Goal: Task Accomplishment & Management: Use online tool/utility

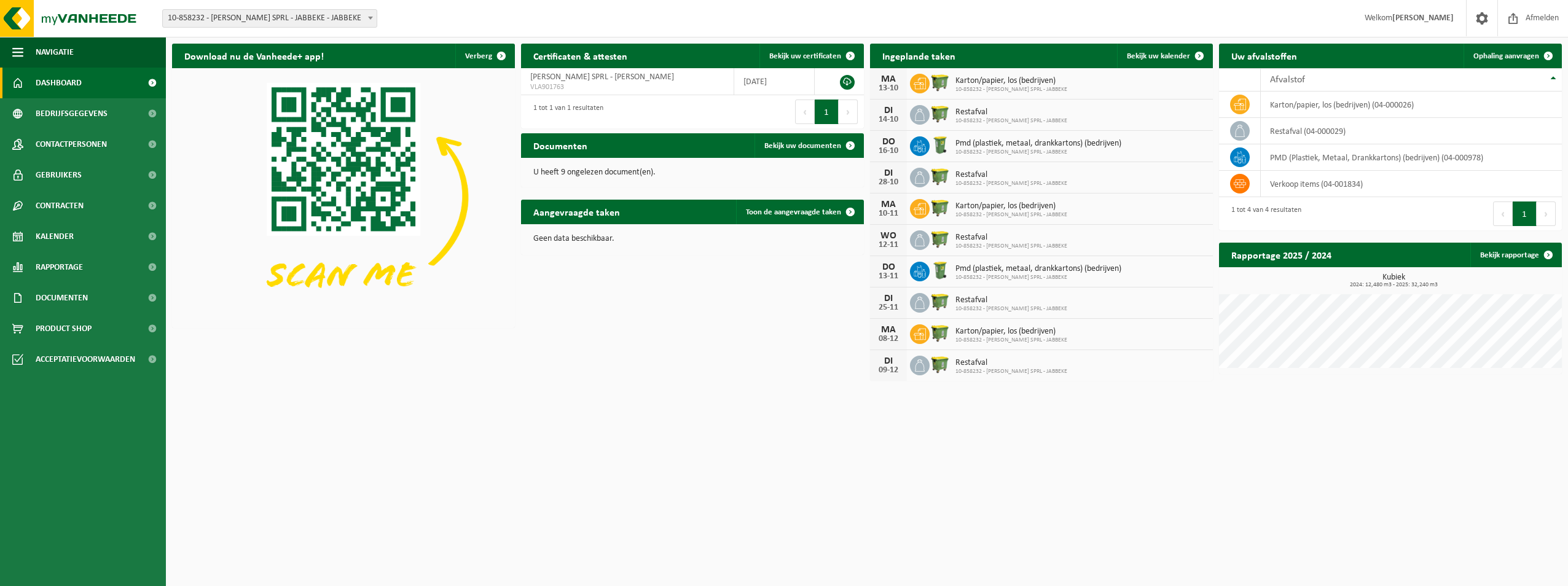
click at [374, 21] on span at bounding box center [370, 17] width 12 height 16
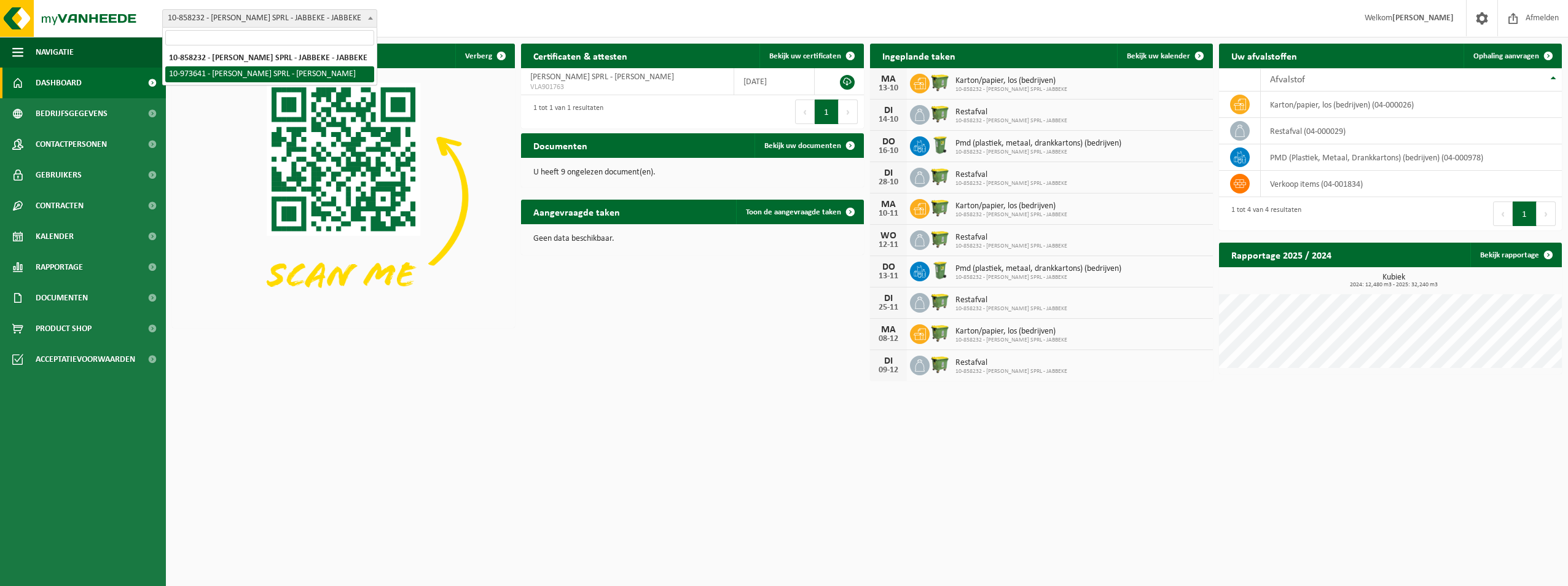
select select "157107"
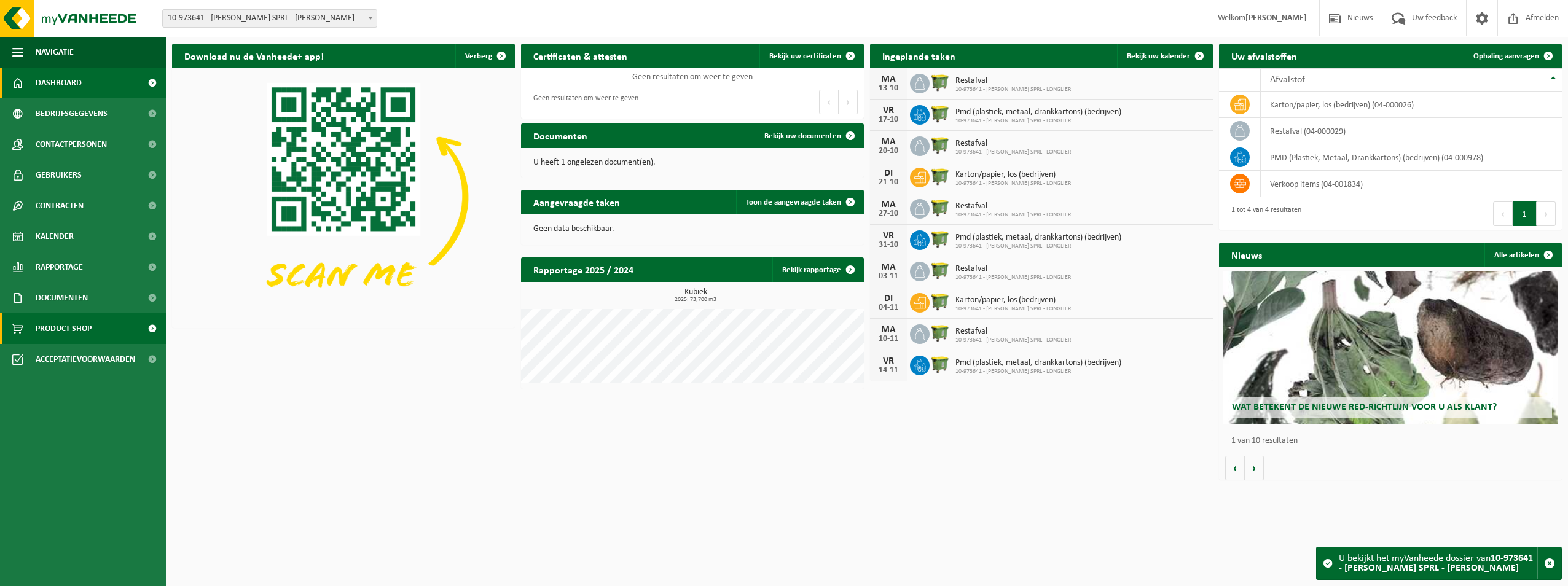
click at [75, 322] on span "Product Shop" at bounding box center [63, 328] width 56 height 30
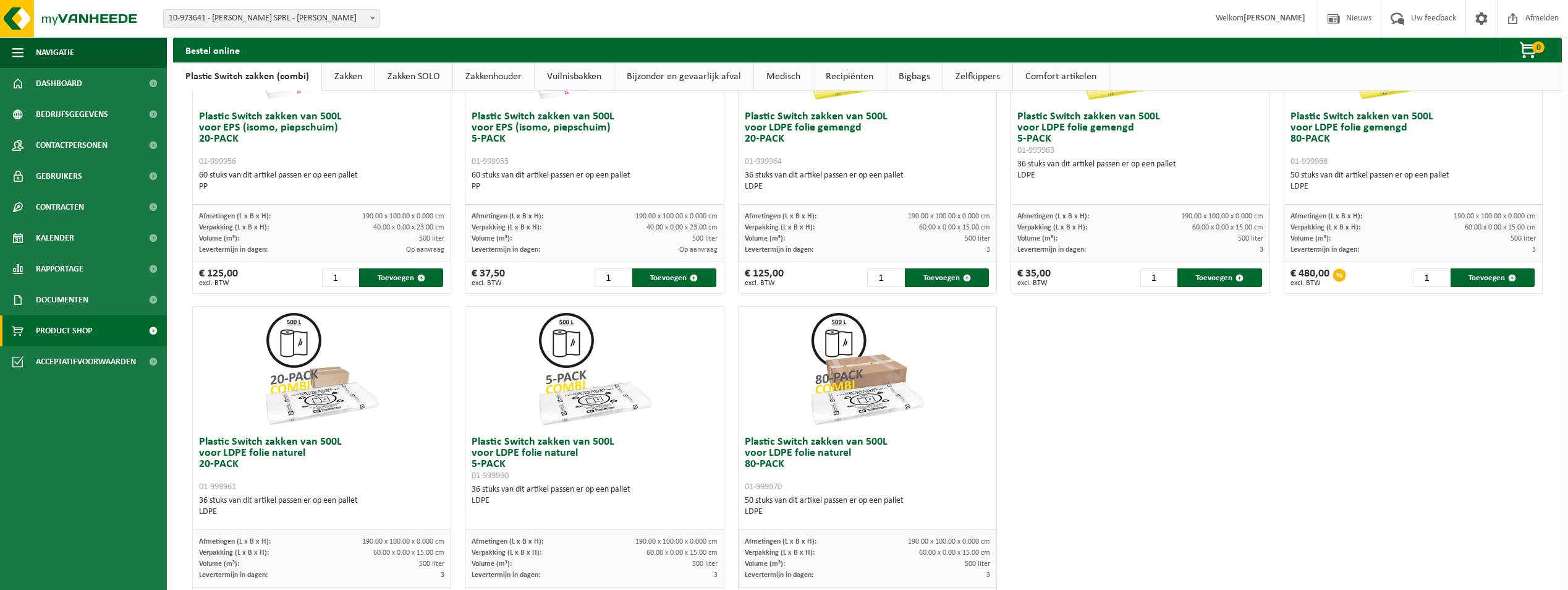
scroll to position [571, 0]
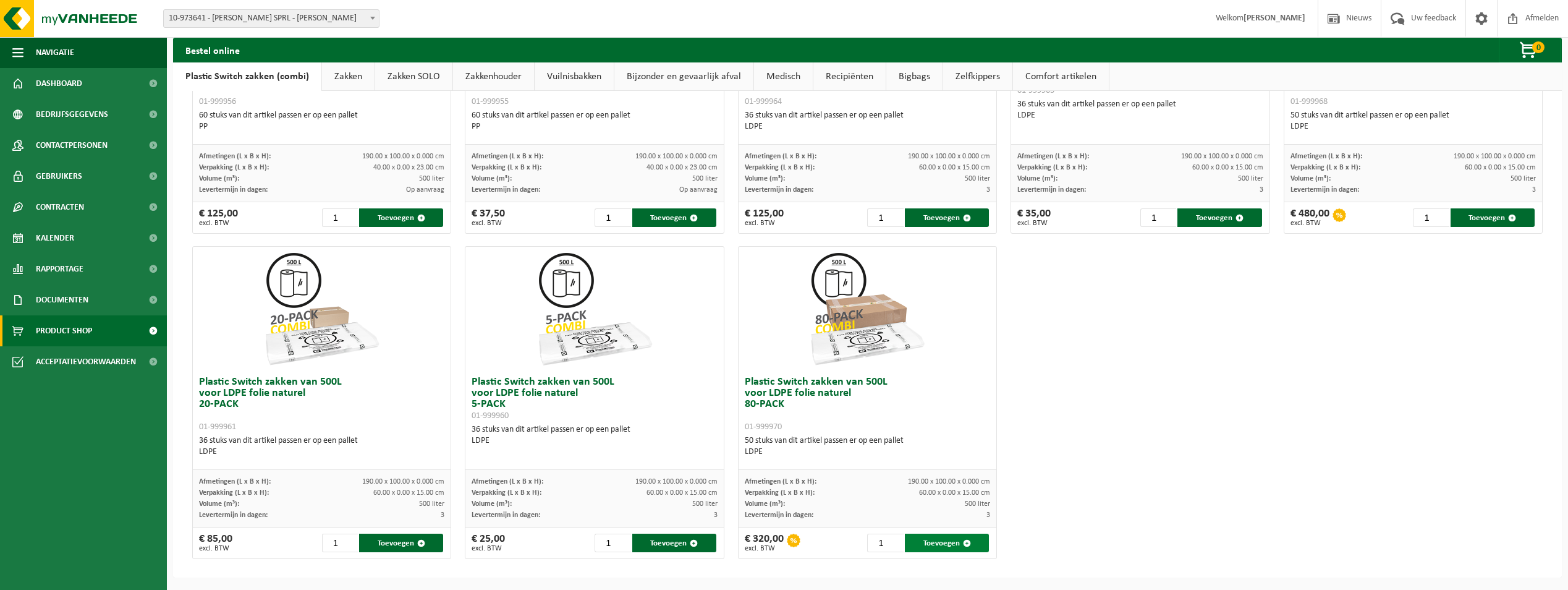
click at [939, 540] on button "Toevoegen" at bounding box center [947, 543] width 84 height 18
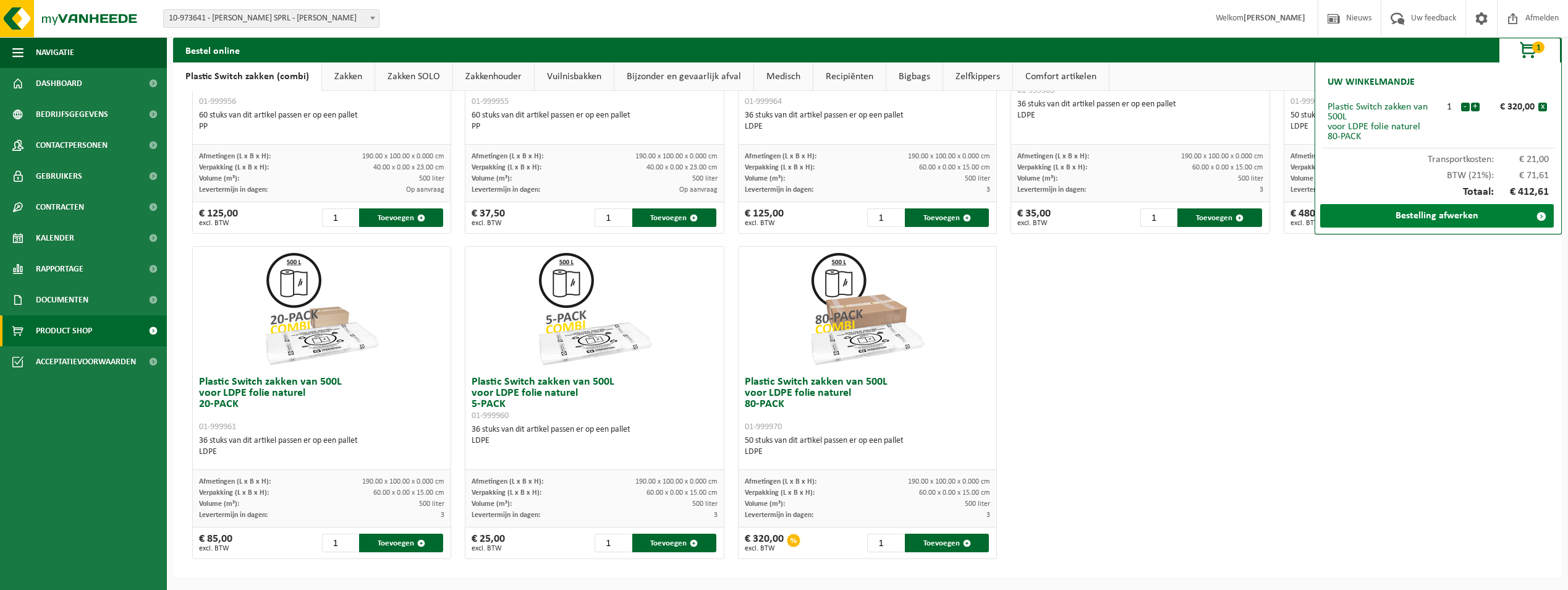
click at [1408, 207] on link "Bestelling afwerken" at bounding box center [1437, 216] width 234 height 23
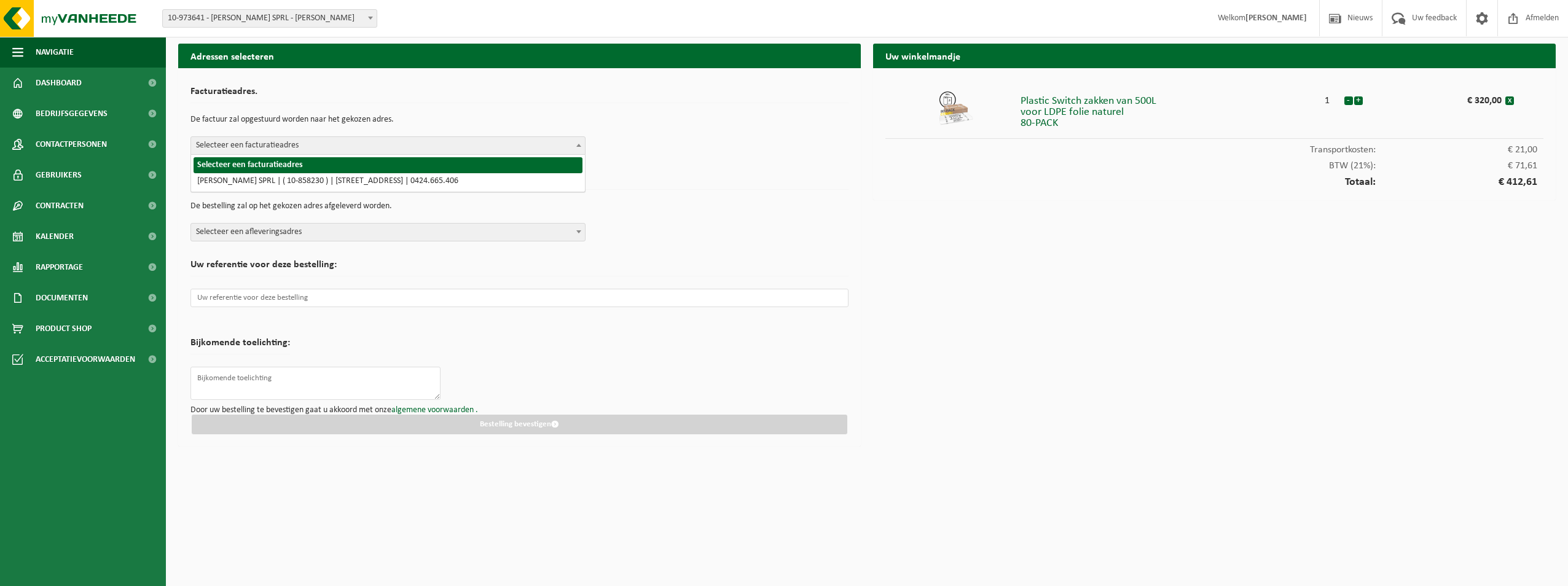
click at [578, 144] on b at bounding box center [579, 145] width 5 height 3
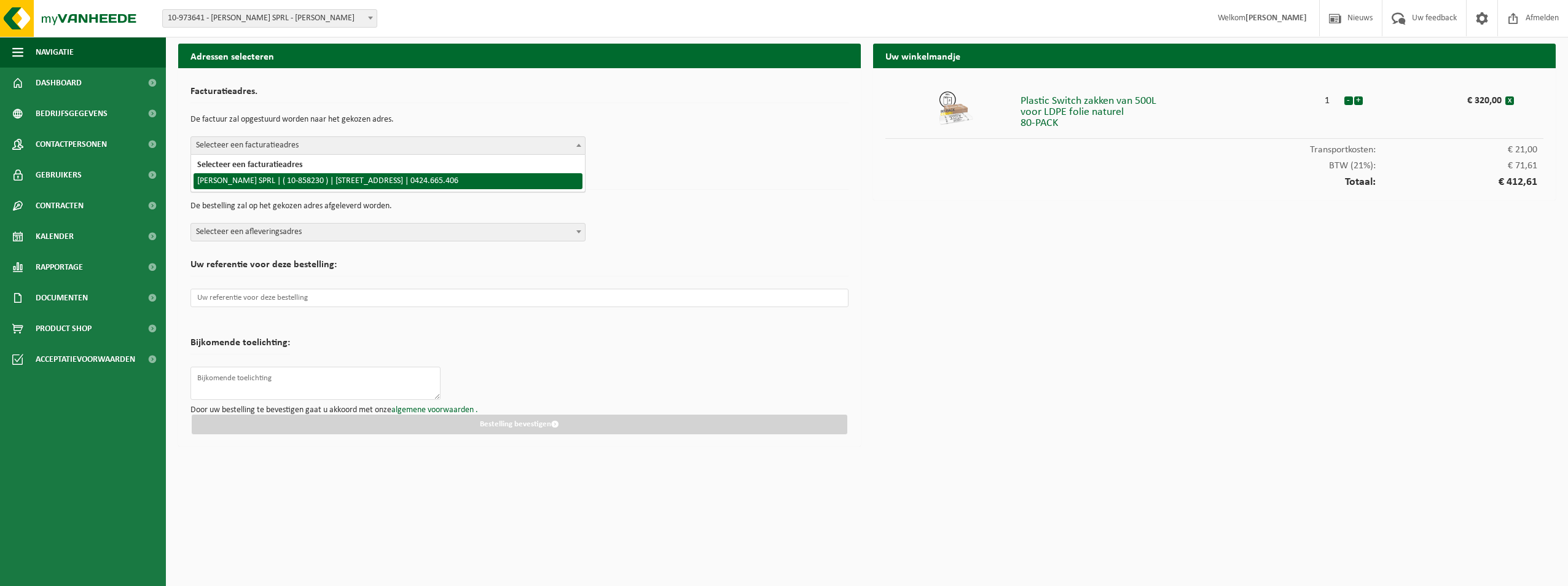
select select "99212"
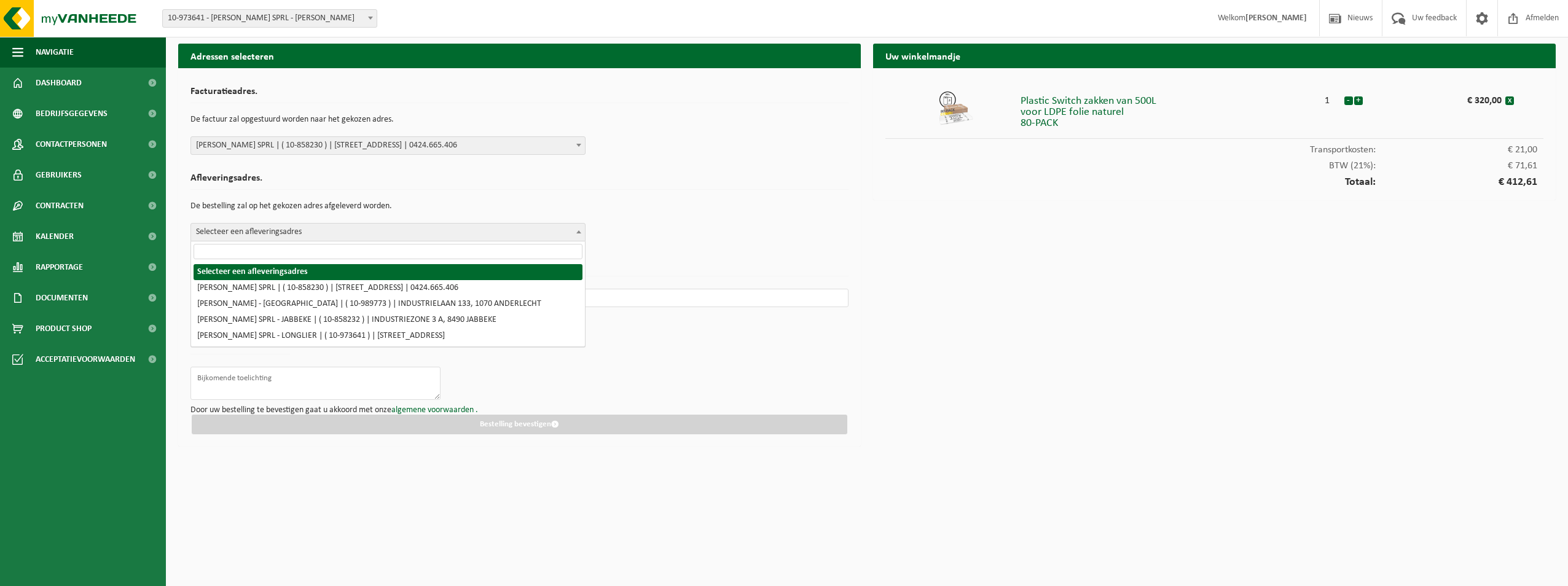
click at [494, 231] on span "Selecteer een afleveringsadres" at bounding box center [389, 231] width 394 height 17
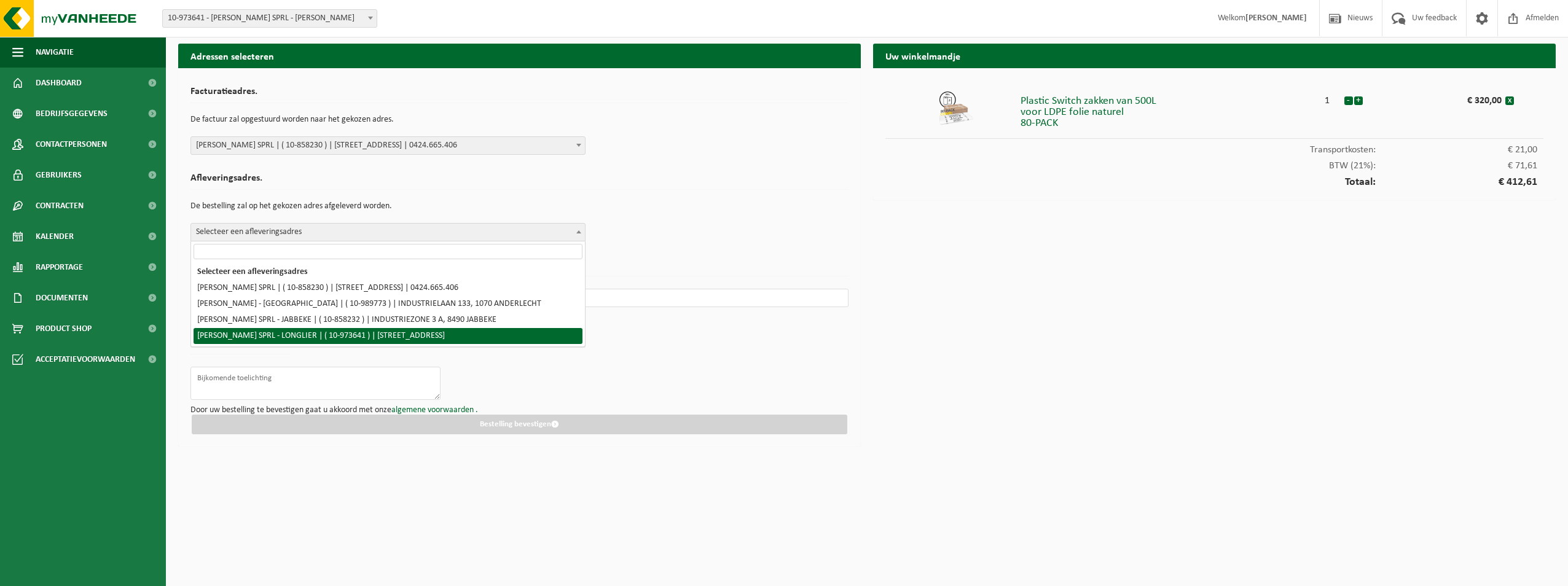
select select "157107"
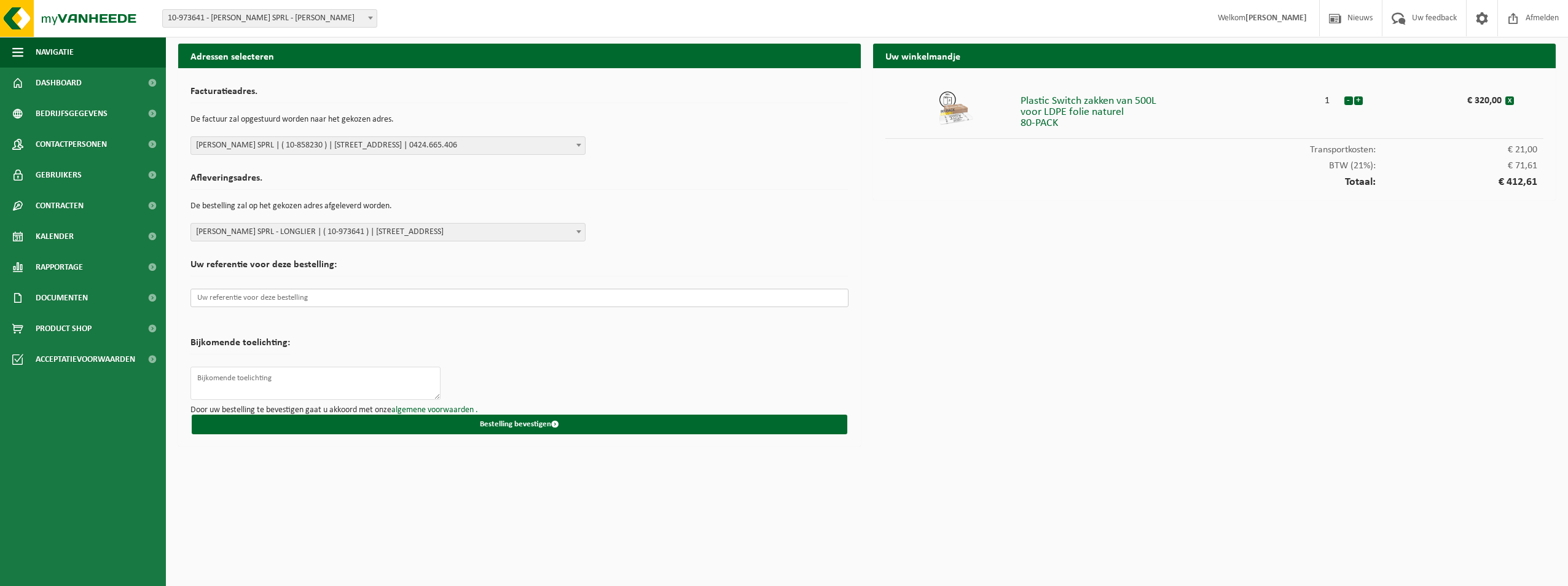
click at [421, 297] on input "text" at bounding box center [519, 298] width 658 height 18
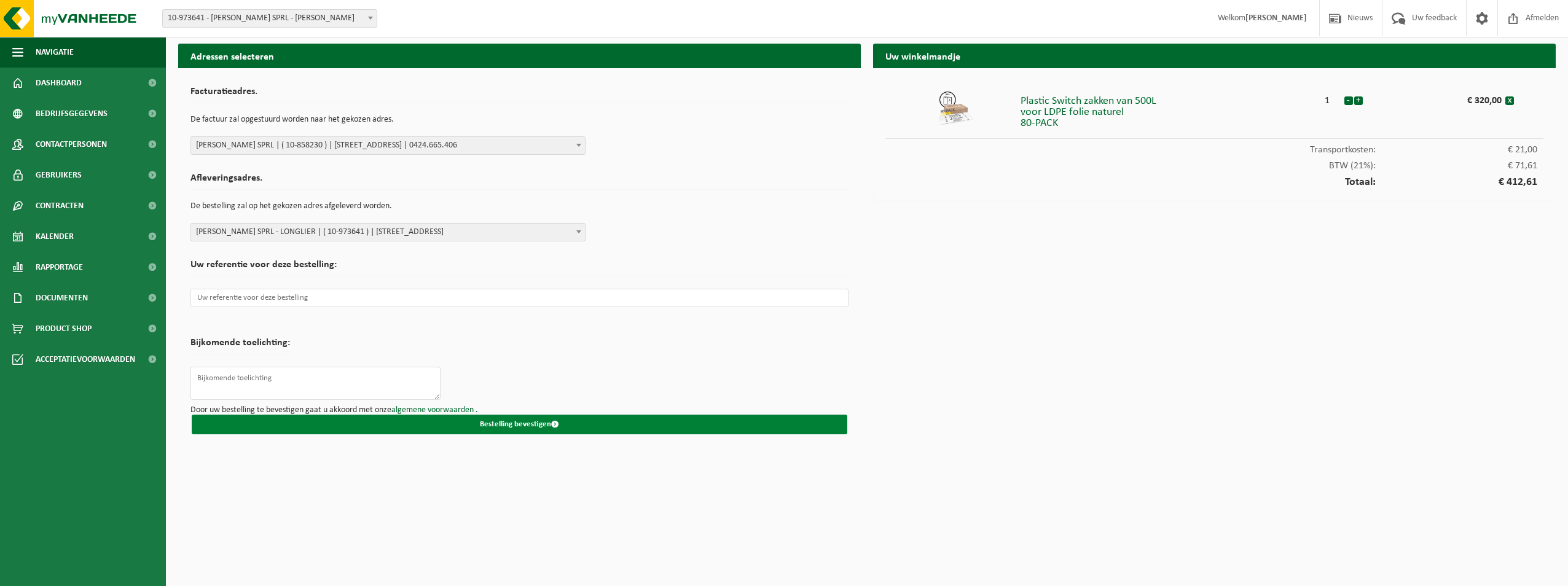
click at [514, 426] on button "Bestelling bevestigen" at bounding box center [519, 424] width 655 height 20
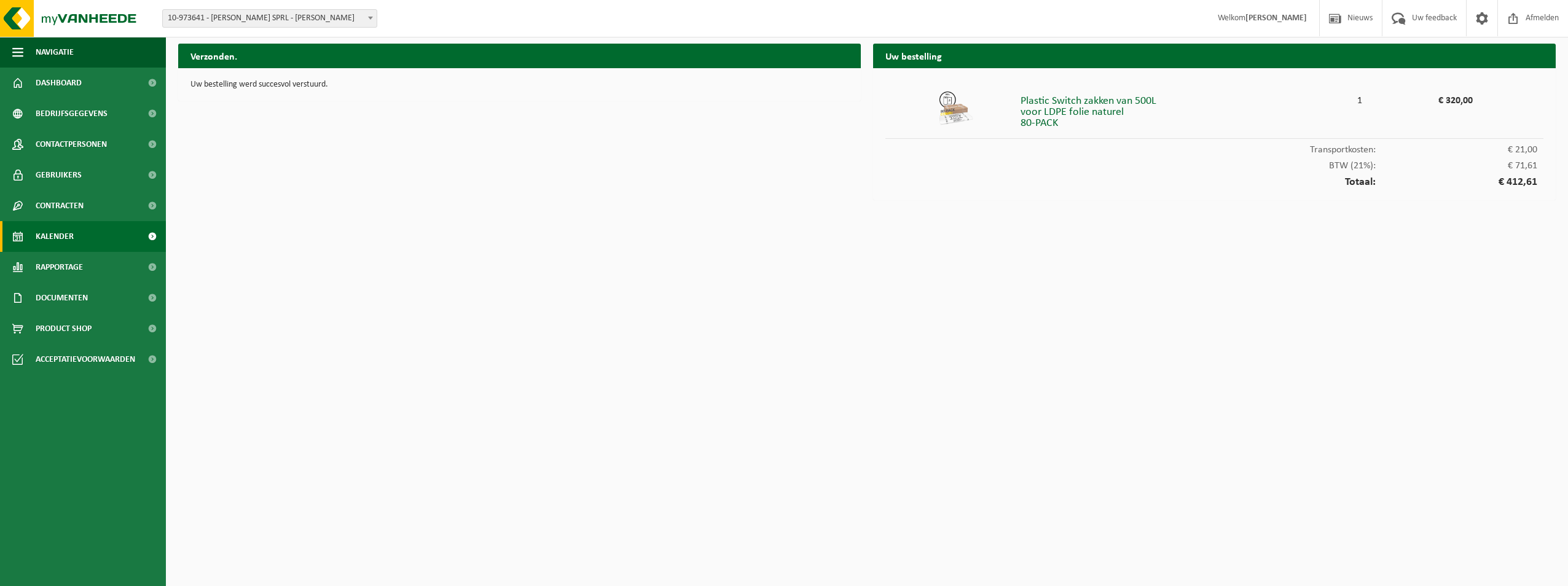
click at [99, 233] on link "Kalender" at bounding box center [83, 236] width 166 height 30
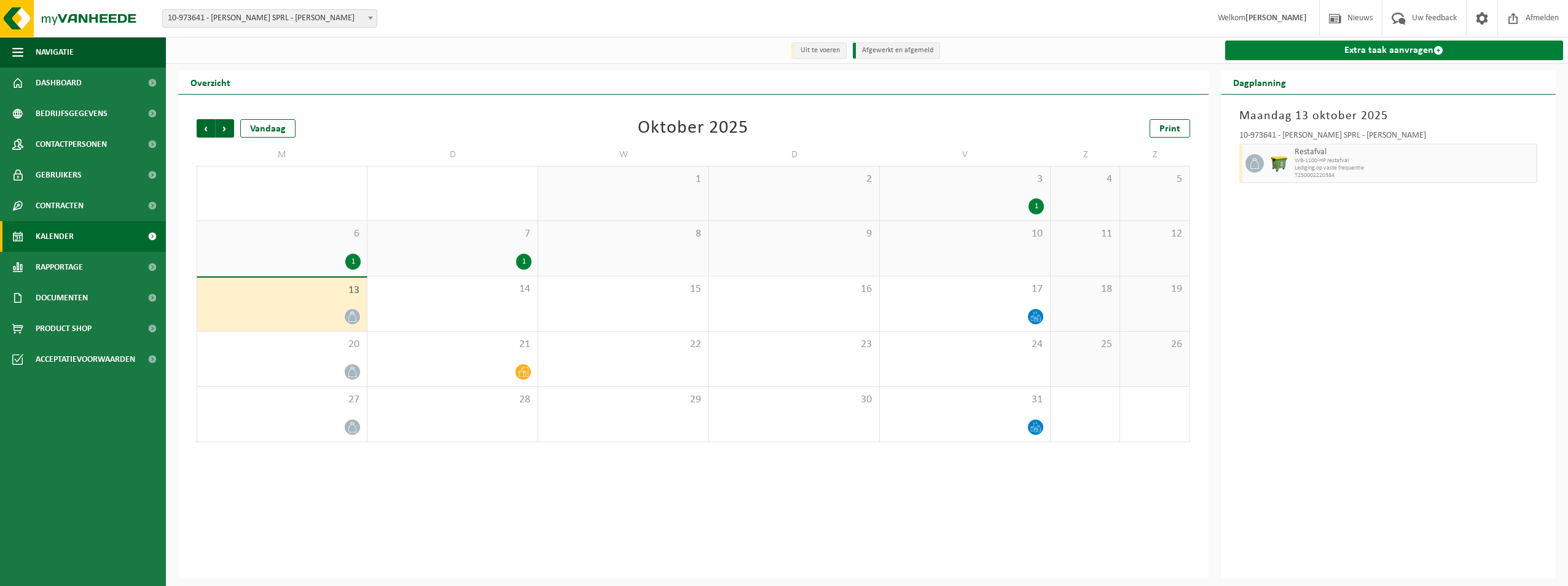
click at [1339, 48] on link "Extra taak aanvragen" at bounding box center [1395, 50] width 338 height 20
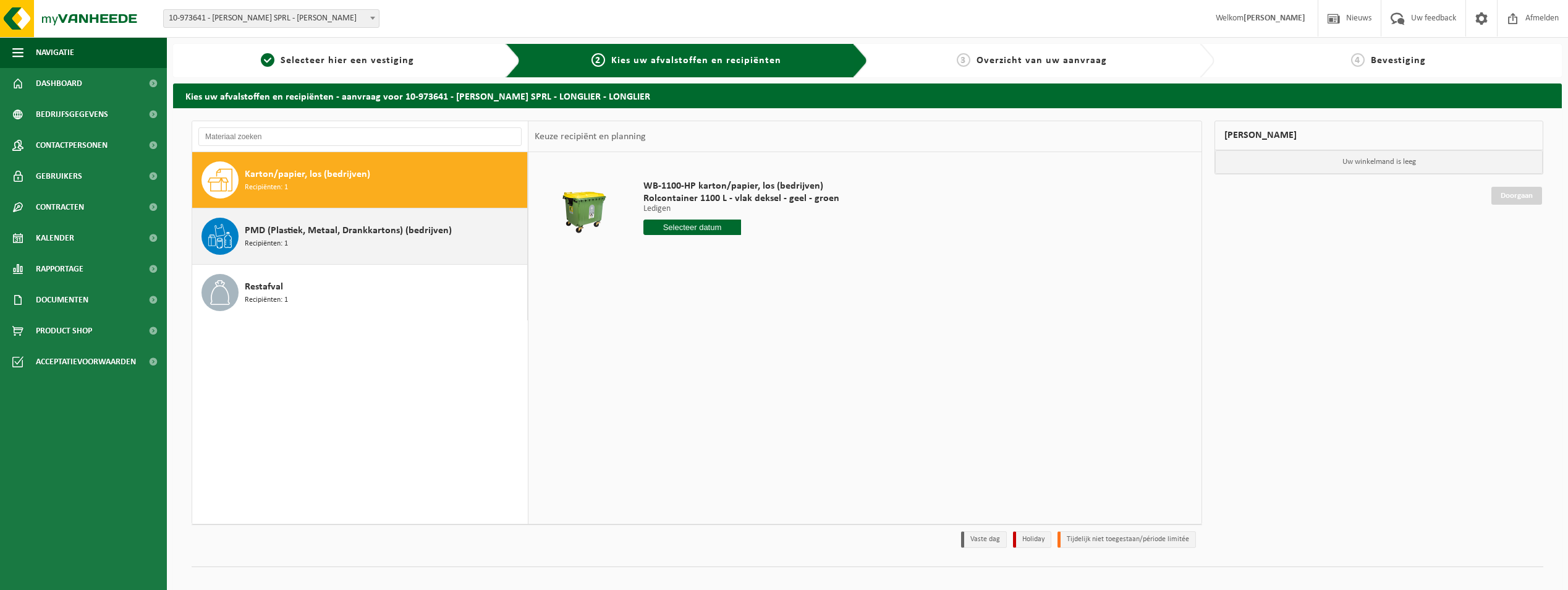
click at [405, 232] on span "PMD (Plastiek, Metaal, Drankkartons) (bedrijven)" at bounding box center [348, 231] width 207 height 15
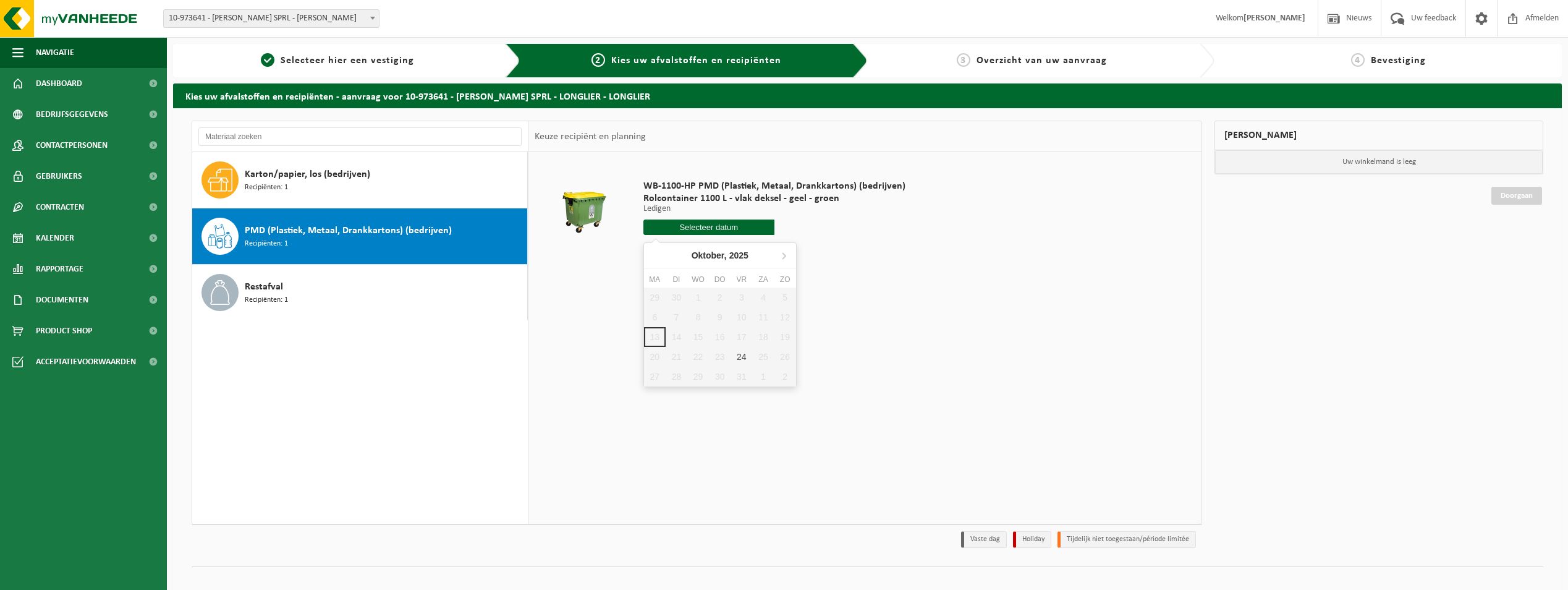
click at [691, 227] on input "text" at bounding box center [709, 227] width 131 height 16
click at [741, 354] on div "24" at bounding box center [741, 357] width 21 height 20
type input "Van 2025-10-24"
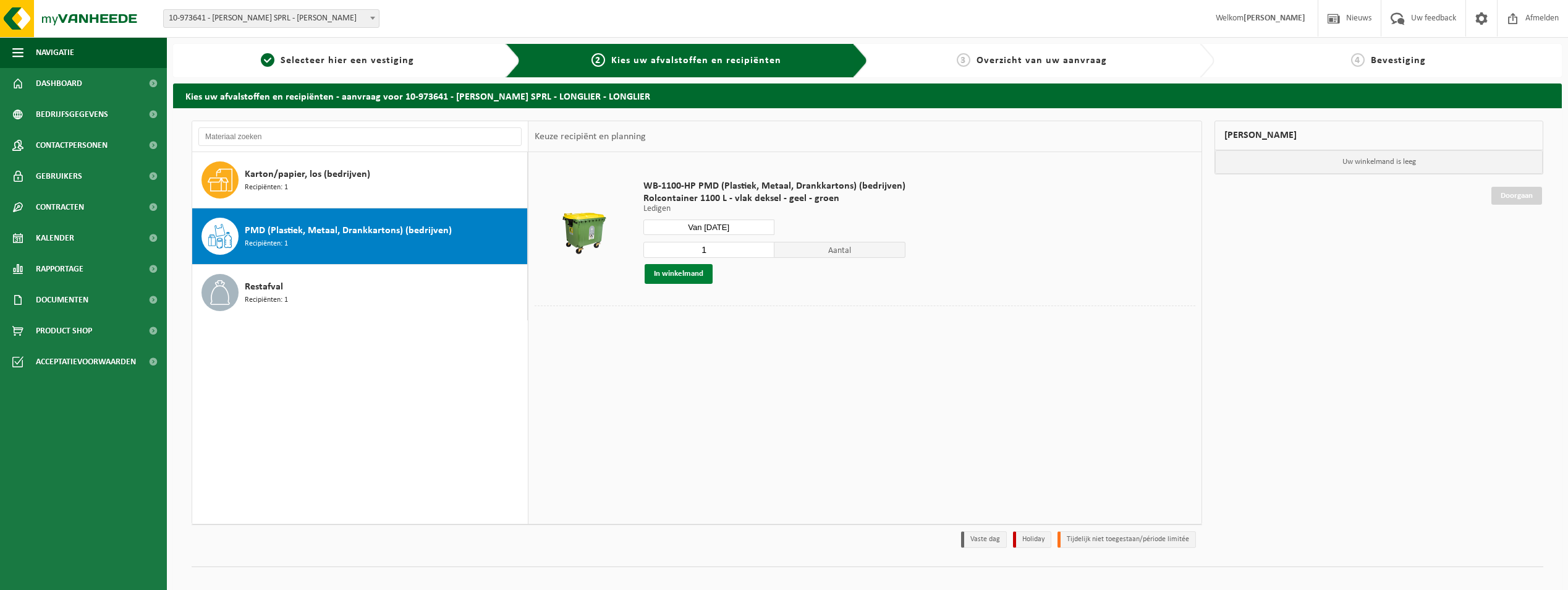
click at [689, 280] on button "In winkelmand" at bounding box center [678, 274] width 68 height 20
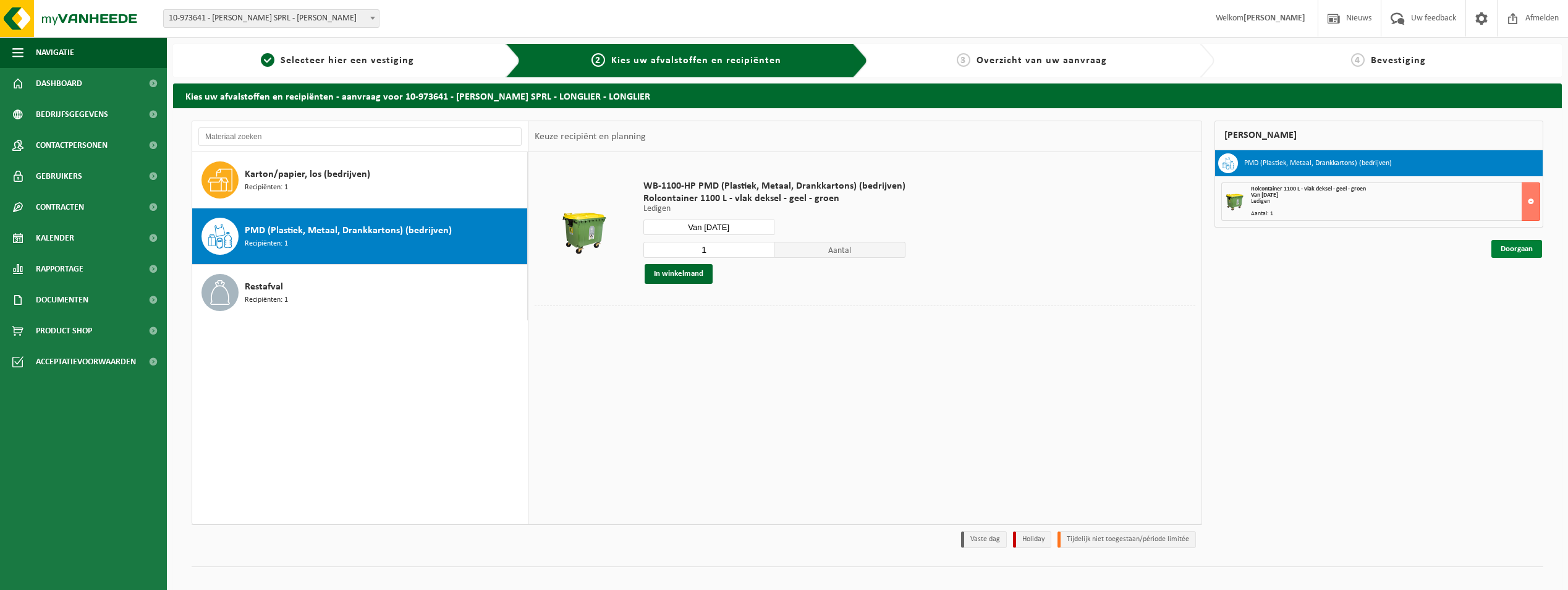
click at [1517, 250] on link "Doorgaan" at bounding box center [1516, 249] width 50 height 18
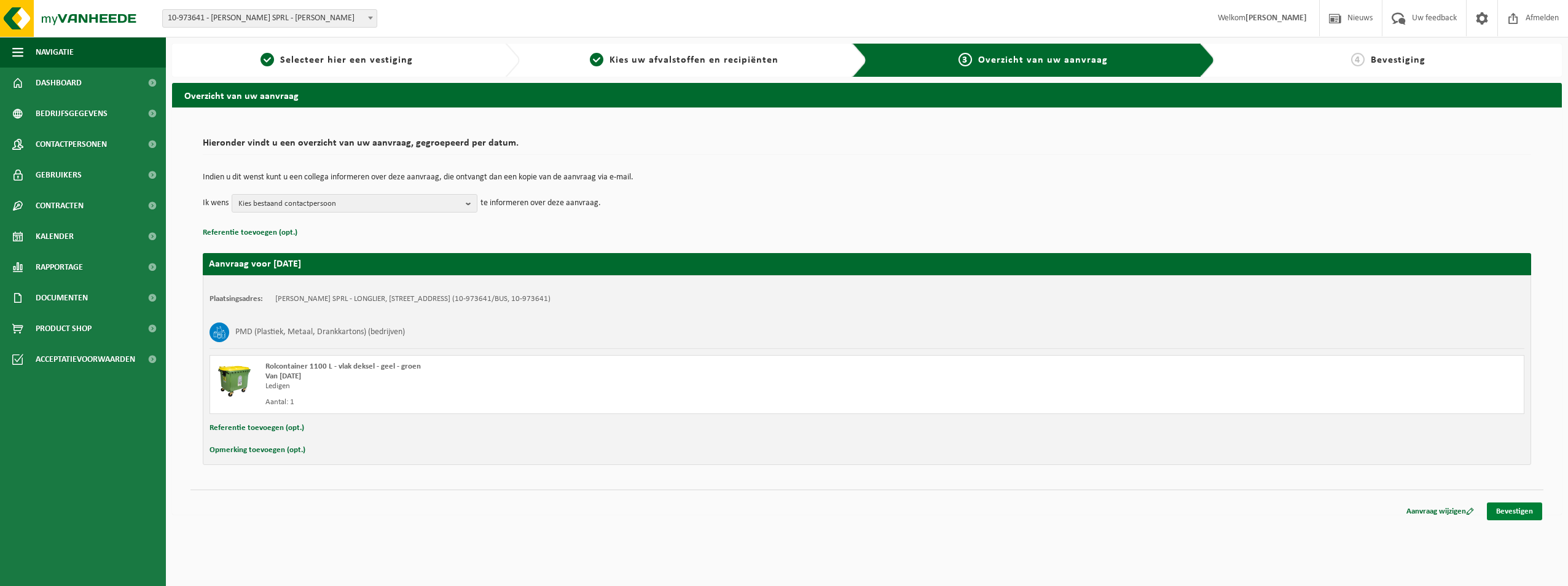
click at [1499, 506] on link "Bevestigen" at bounding box center [1515, 511] width 55 height 18
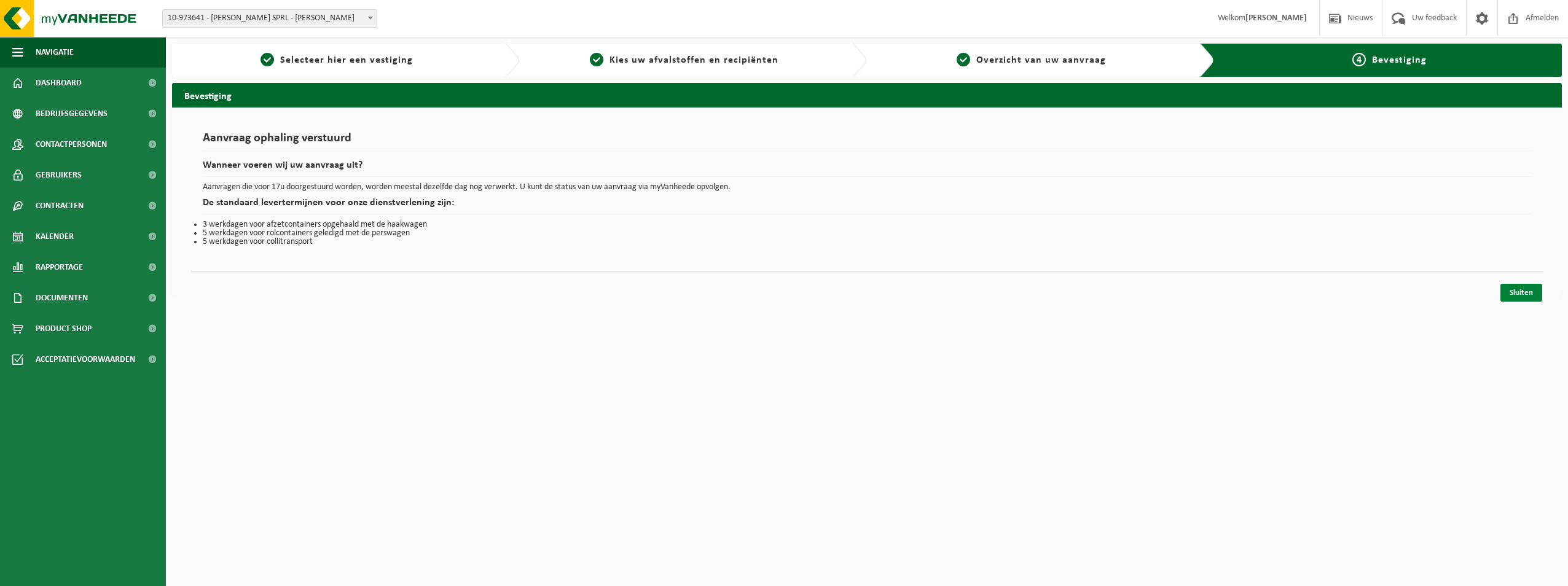
click at [1517, 297] on link "Sluiten" at bounding box center [1521, 293] width 42 height 18
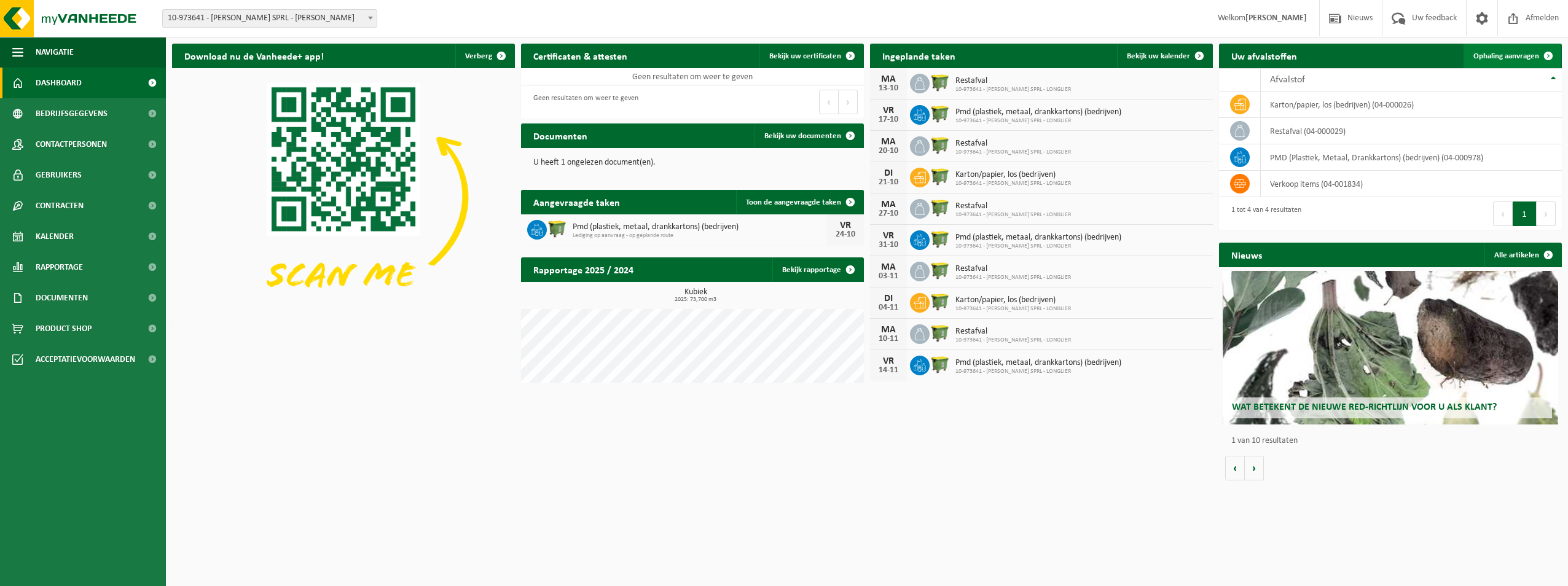
click at [1500, 53] on span "Ophaling aanvragen" at bounding box center [1506, 57] width 66 height 8
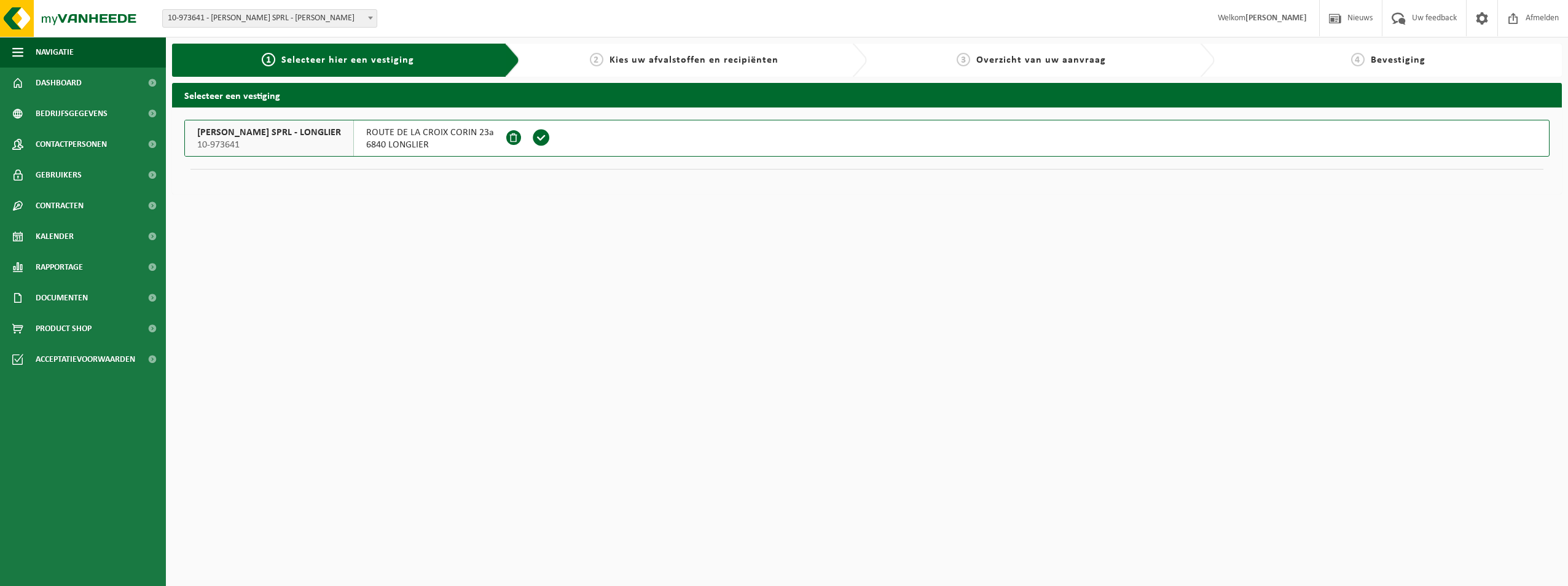
click at [597, 148] on button "JOHN DRIEGE SPRL - LONGLIER 10-973641 ROUTE DE LA CROIX CORIN 23a 6840 LONGLIER" at bounding box center [867, 138] width 1366 height 37
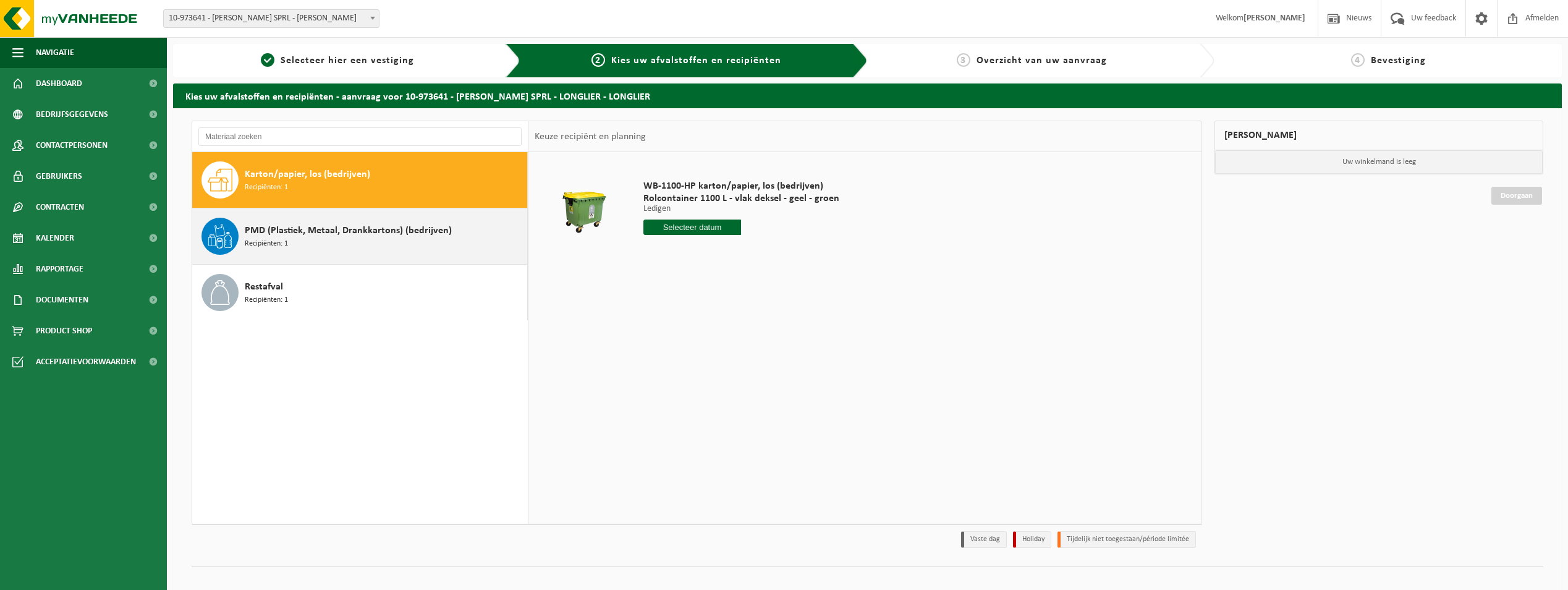
click at [425, 258] on div "PMD (Plastiek, Metaal, Drankkartons) (bedrijven) Recipiënten: 1" at bounding box center [360, 236] width 335 height 55
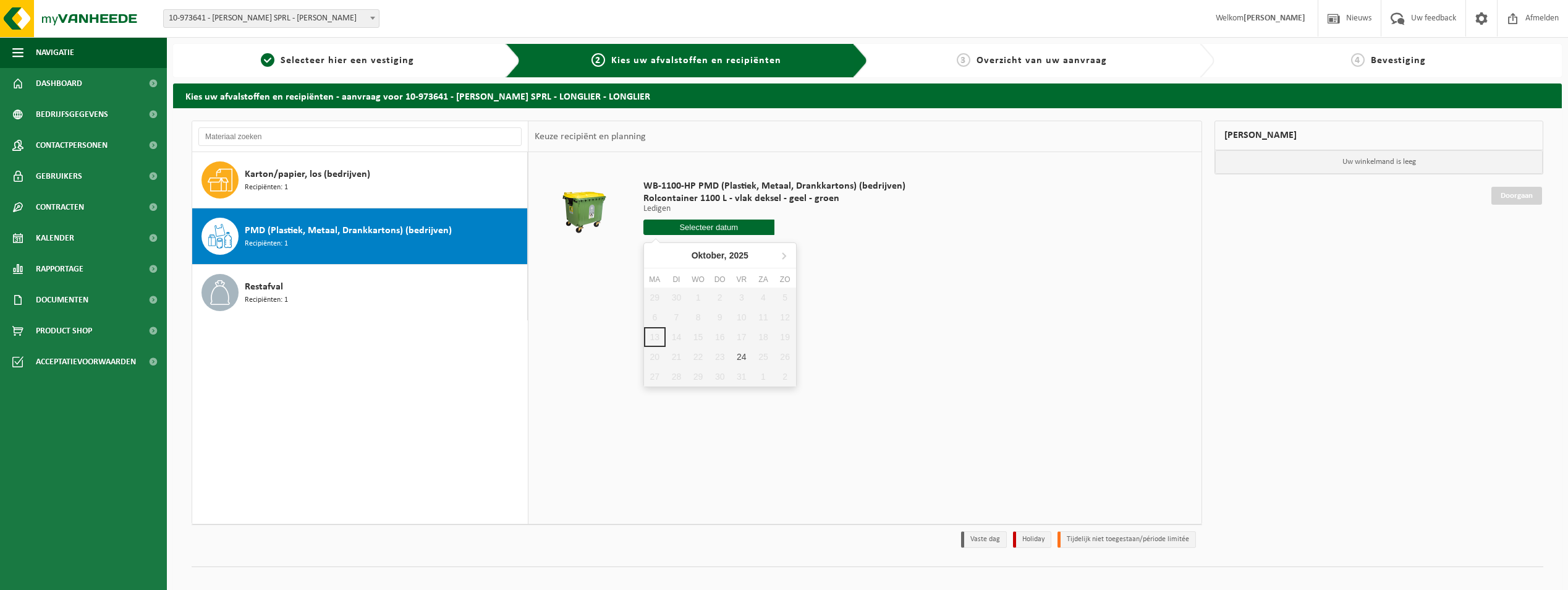
click at [729, 232] on input "text" at bounding box center [709, 227] width 131 height 16
click at [787, 255] on icon at bounding box center [784, 255] width 20 height 20
click at [736, 310] on div "7" at bounding box center [741, 317] width 21 height 20
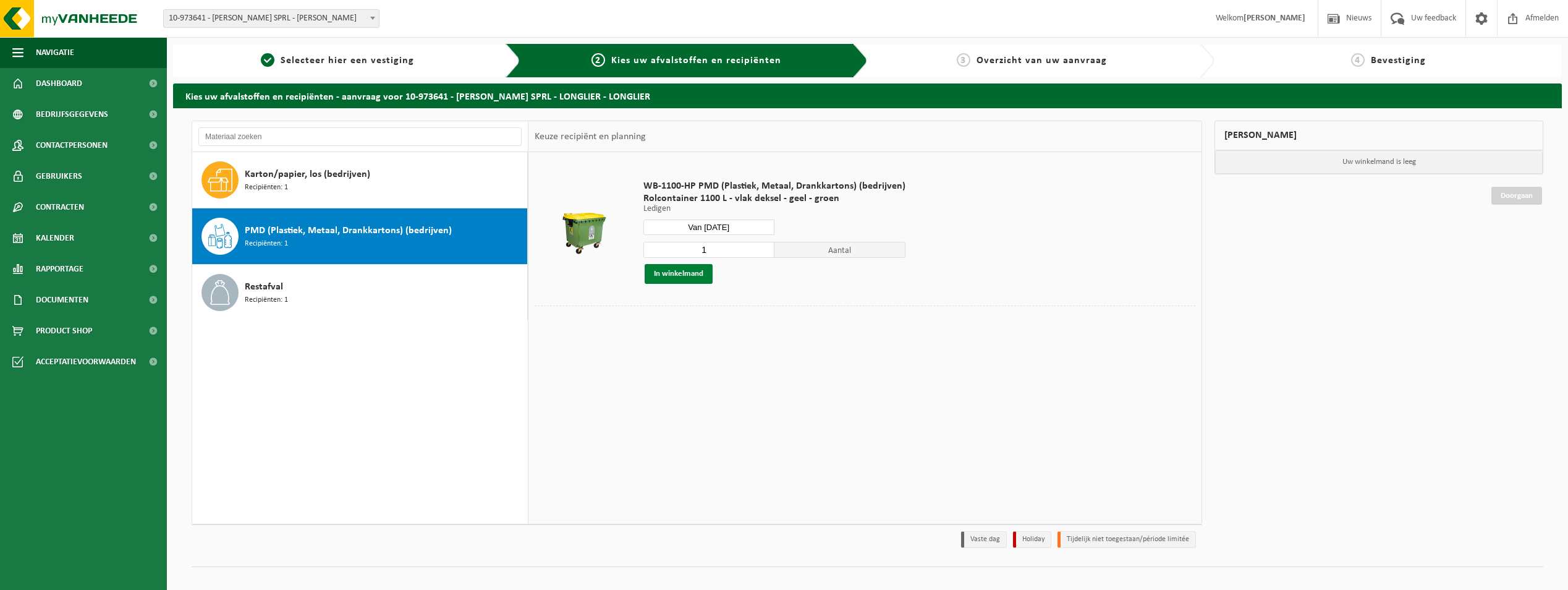
click at [689, 274] on button "In winkelmand" at bounding box center [678, 274] width 68 height 20
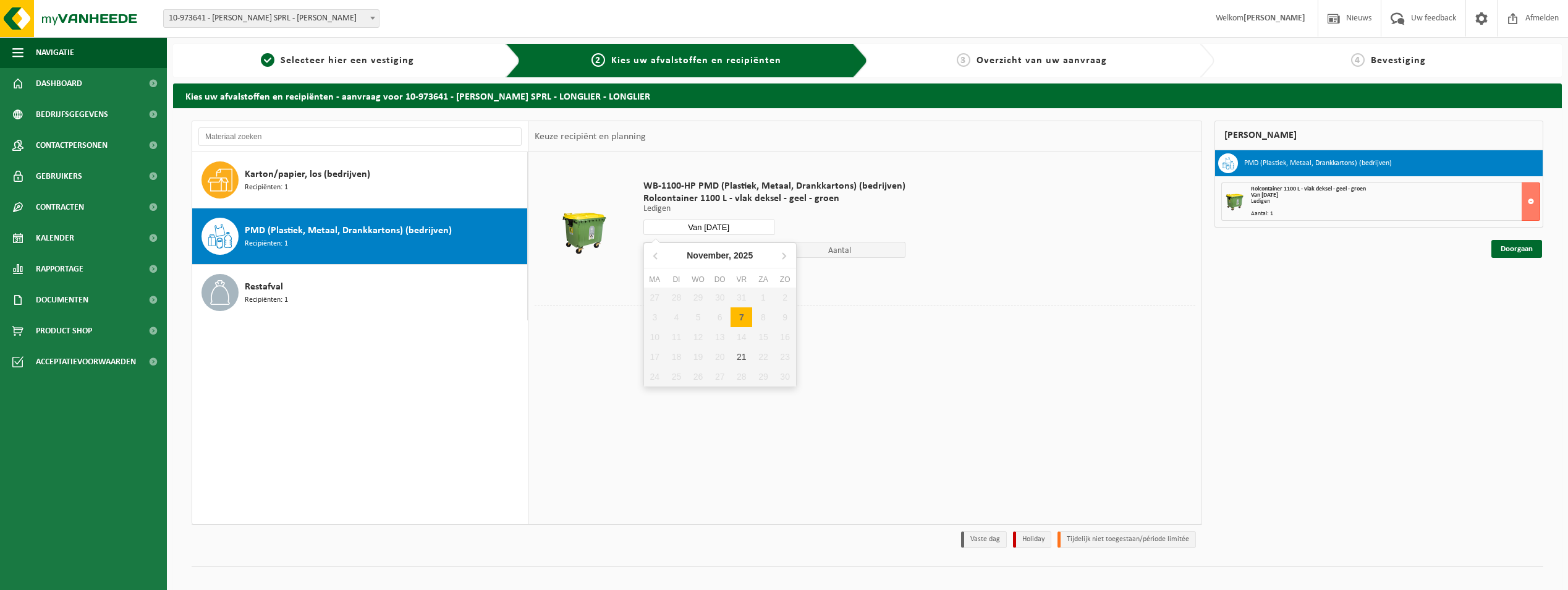
click at [745, 221] on input "Van 2025-11-07" at bounding box center [709, 227] width 131 height 16
click at [740, 357] on div "21" at bounding box center [741, 357] width 21 height 20
click at [676, 276] on button "In winkelmand" at bounding box center [678, 274] width 68 height 20
click at [745, 223] on input "Van 2025-11-21" at bounding box center [709, 227] width 131 height 16
click at [785, 252] on icon at bounding box center [784, 255] width 20 height 20
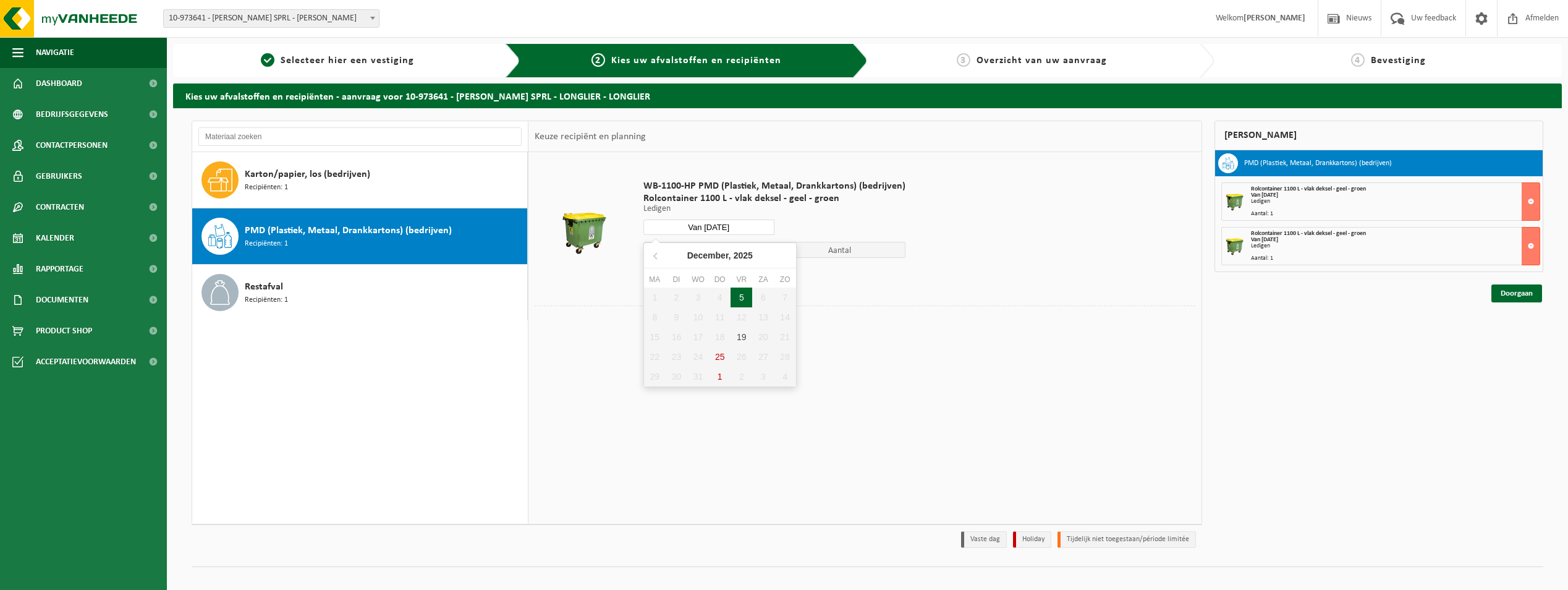
click at [744, 306] on div "5" at bounding box center [741, 297] width 21 height 20
click at [696, 279] on button "In winkelmand" at bounding box center [678, 274] width 68 height 20
click at [749, 222] on input "Van 2025-12-05" at bounding box center [709, 227] width 131 height 16
click at [740, 337] on div "19" at bounding box center [741, 337] width 21 height 20
type input "Van 2025-12-19"
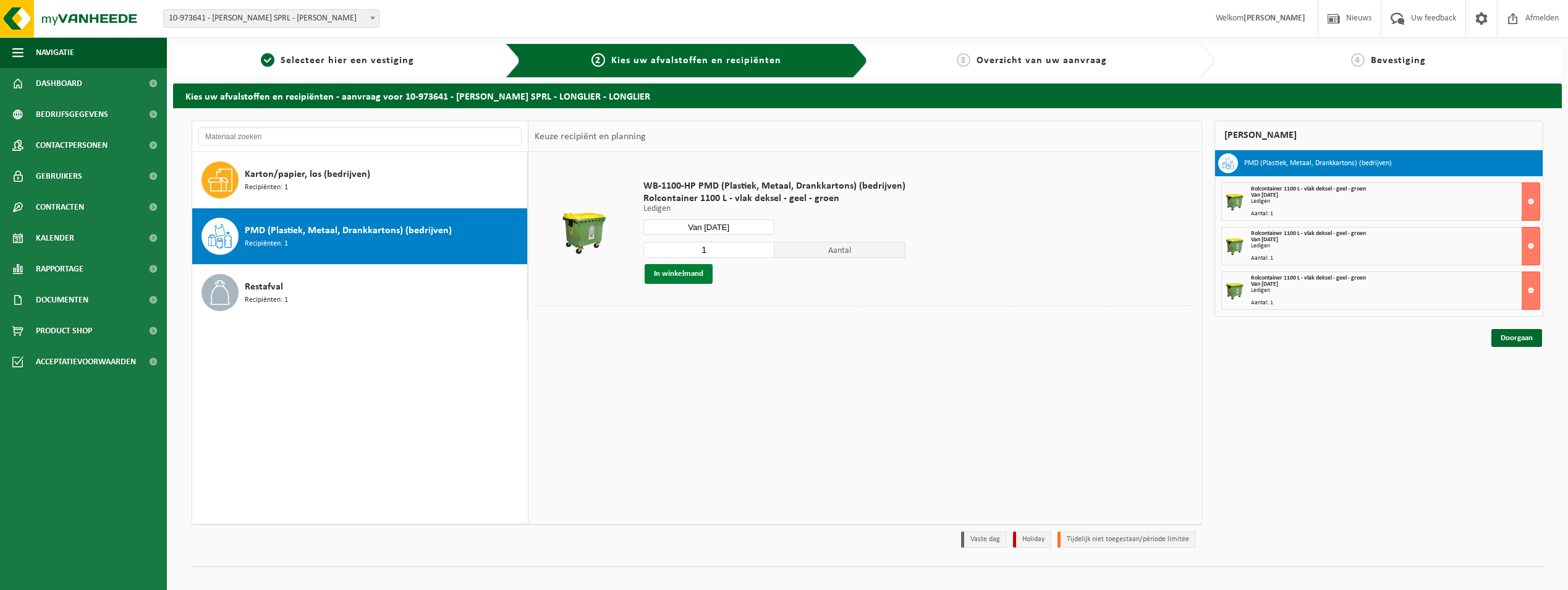
click at [686, 275] on button "In winkelmand" at bounding box center [678, 274] width 68 height 20
click at [1511, 380] on link "Doorgaan" at bounding box center [1516, 383] width 50 height 18
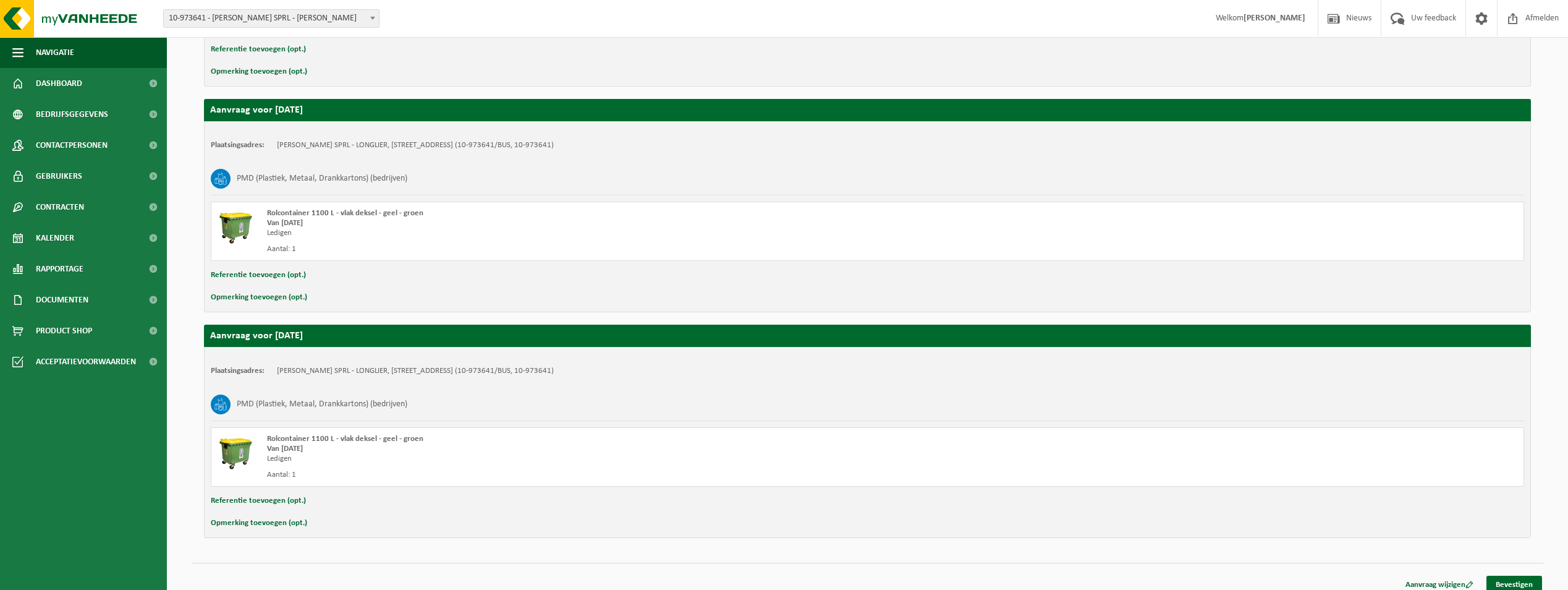
scroll to position [617, 0]
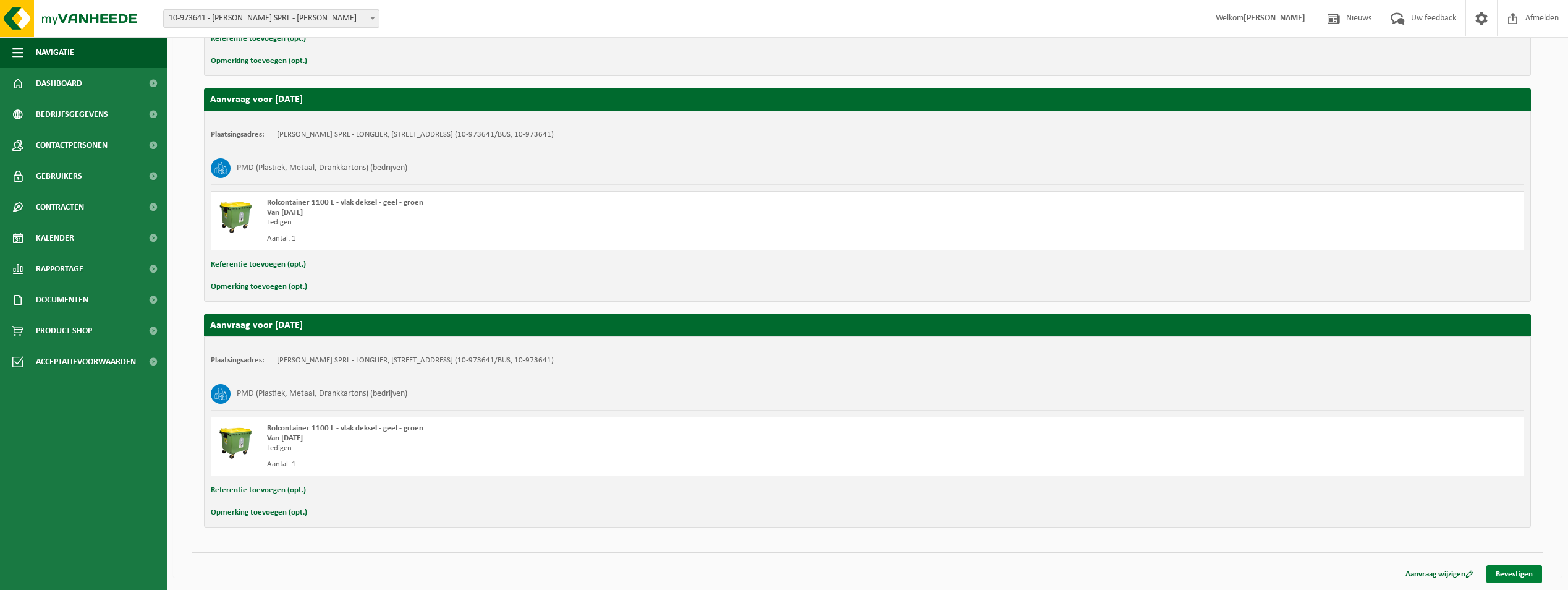
click at [1521, 573] on link "Bevestigen" at bounding box center [1514, 574] width 55 height 18
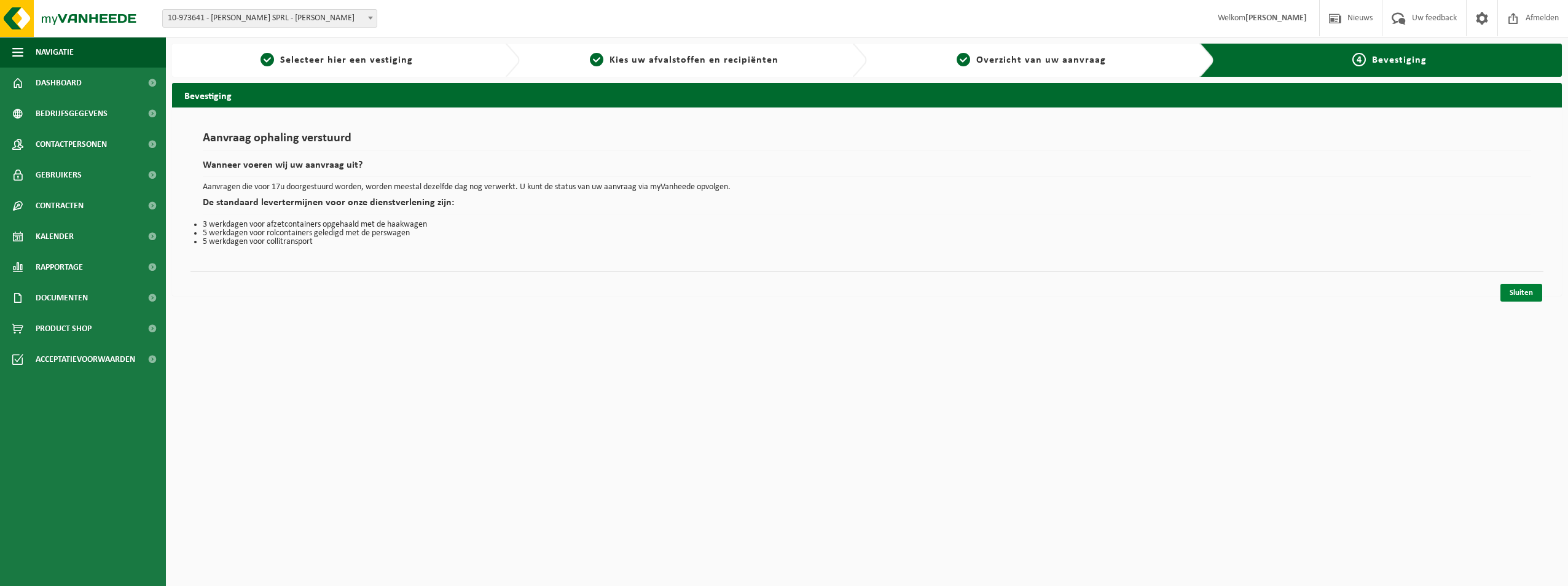
click at [1520, 289] on link "Sluiten" at bounding box center [1521, 293] width 42 height 18
